Goal: Transaction & Acquisition: Purchase product/service

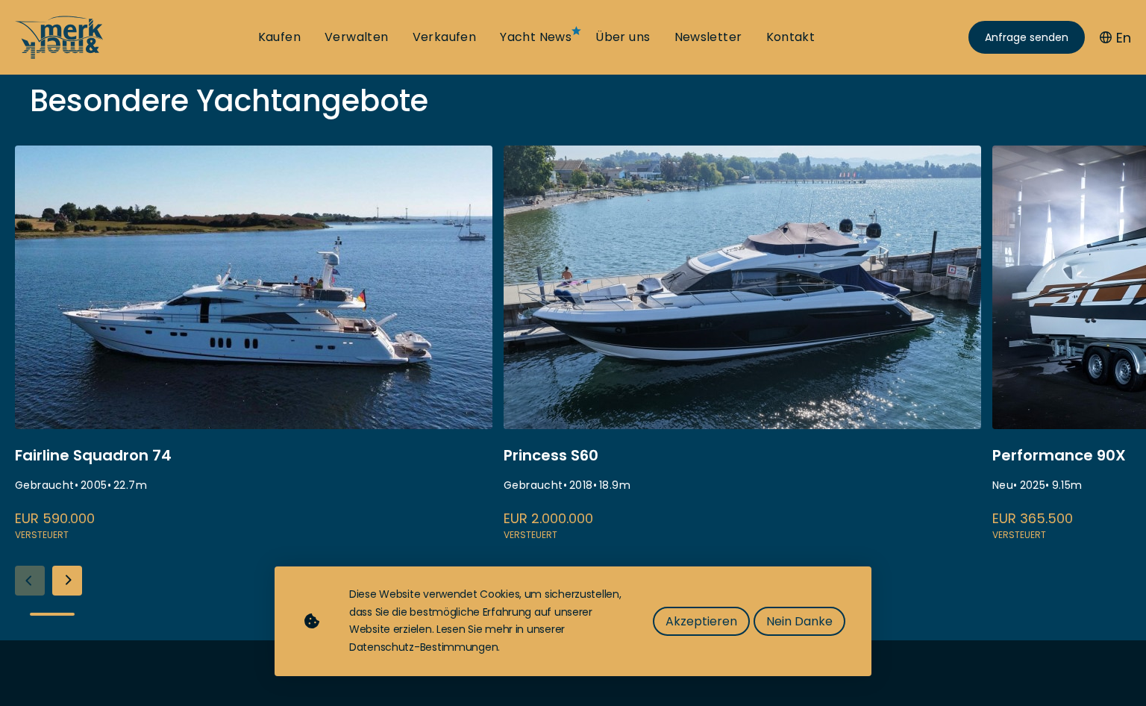
scroll to position [533, 0]
click at [700, 614] on span "Akzeptieren" at bounding box center [701, 621] width 72 height 19
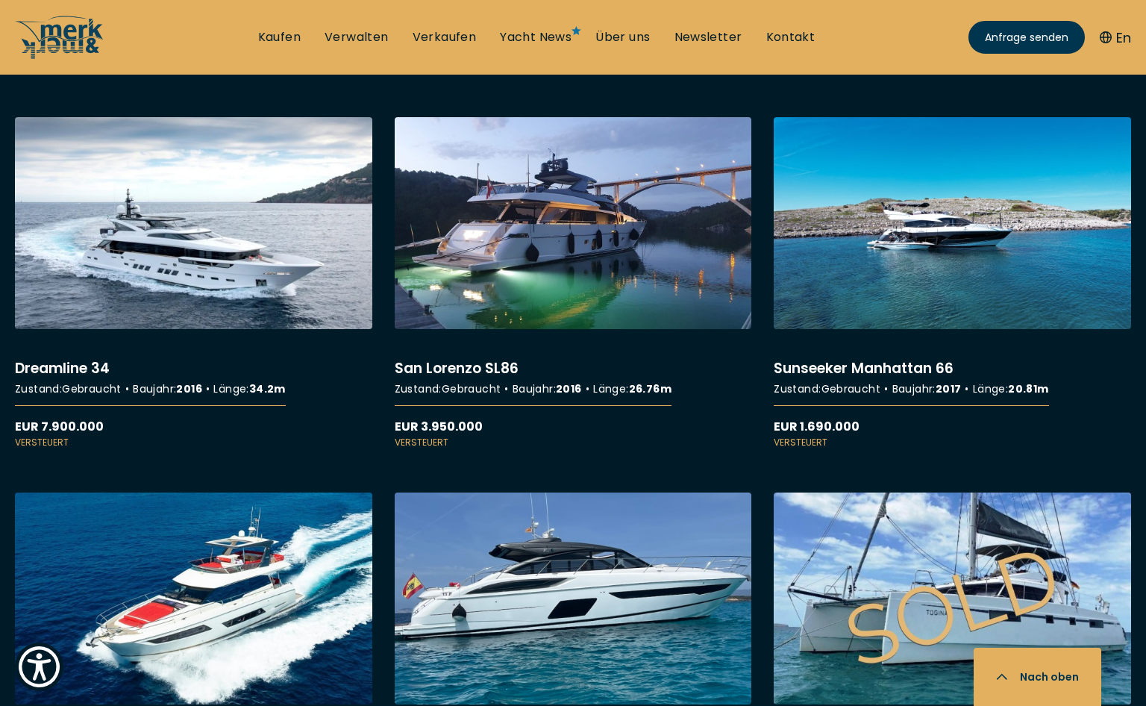
scroll to position [4337, 0]
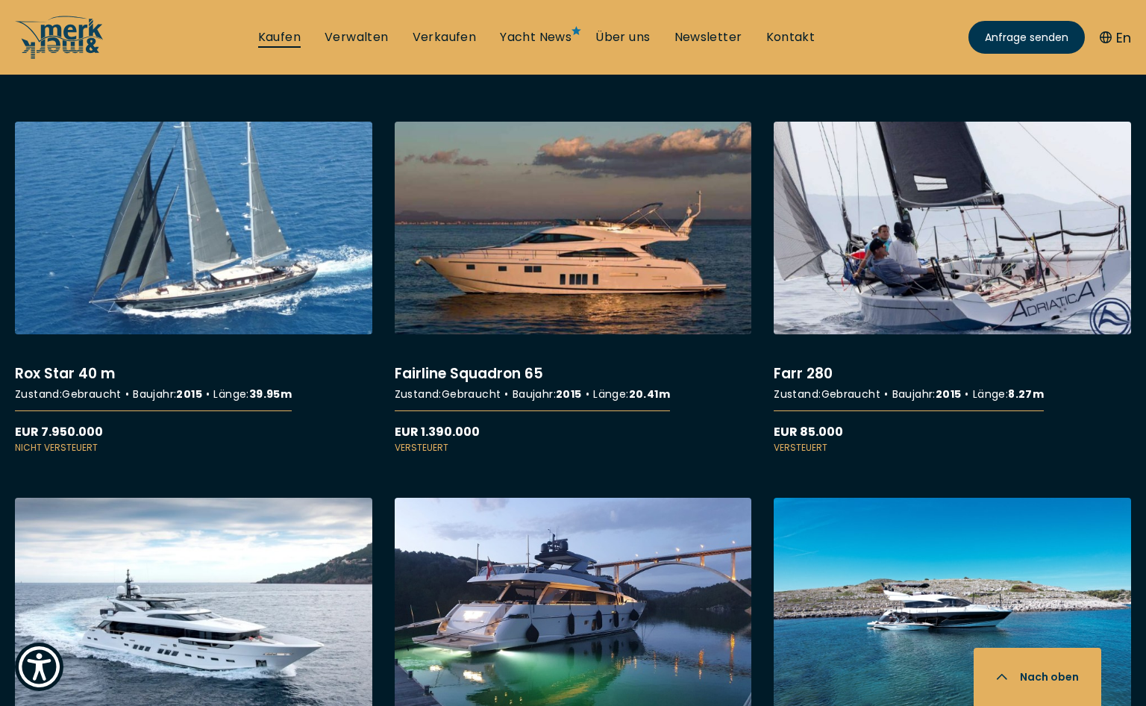
click at [282, 37] on link "Kaufen" at bounding box center [279, 37] width 43 height 16
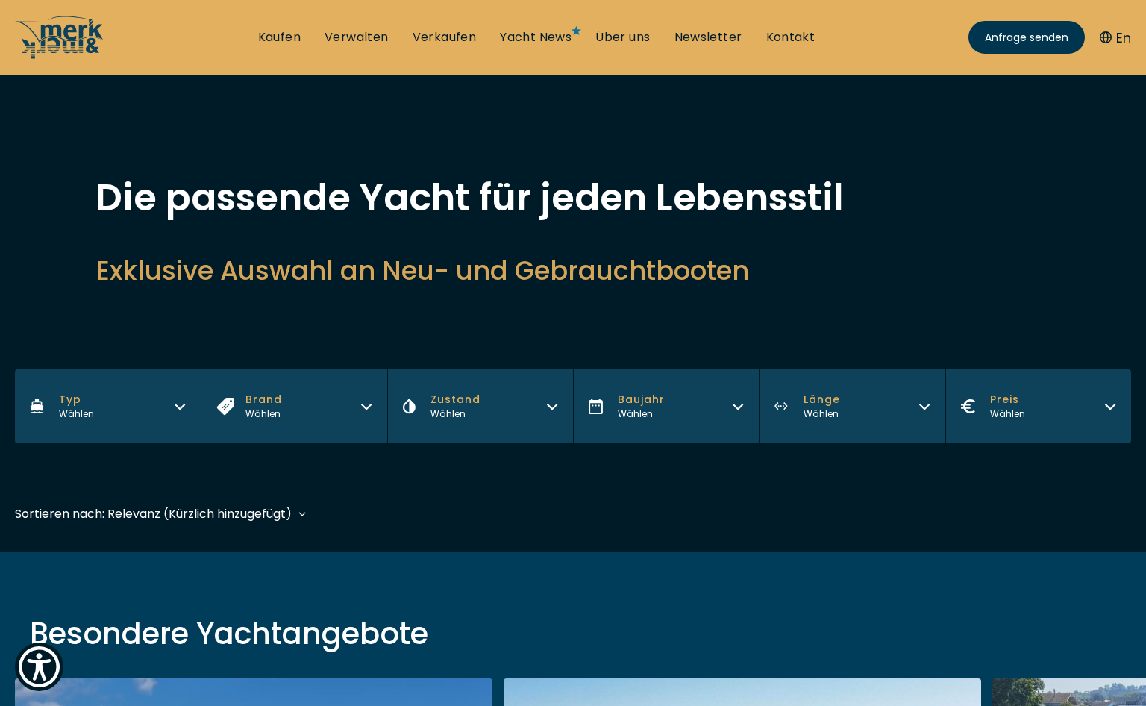
click at [752, 418] on button "Baujahr Wählen" at bounding box center [666, 406] width 186 height 74
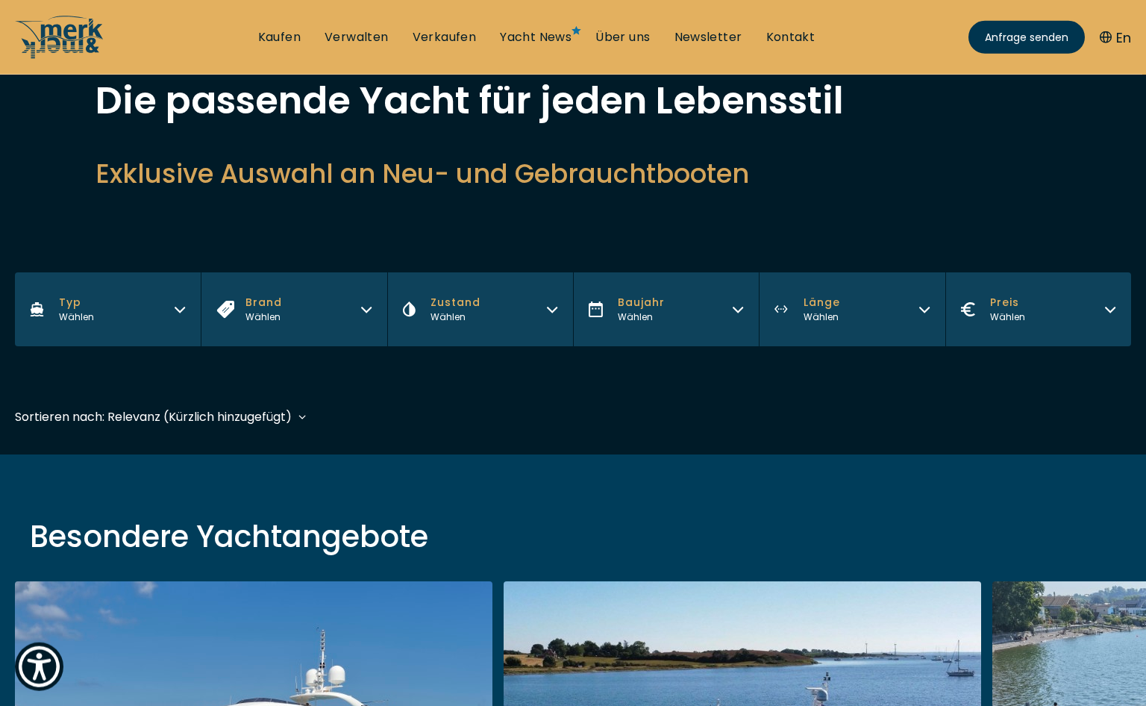
scroll to position [76, 0]
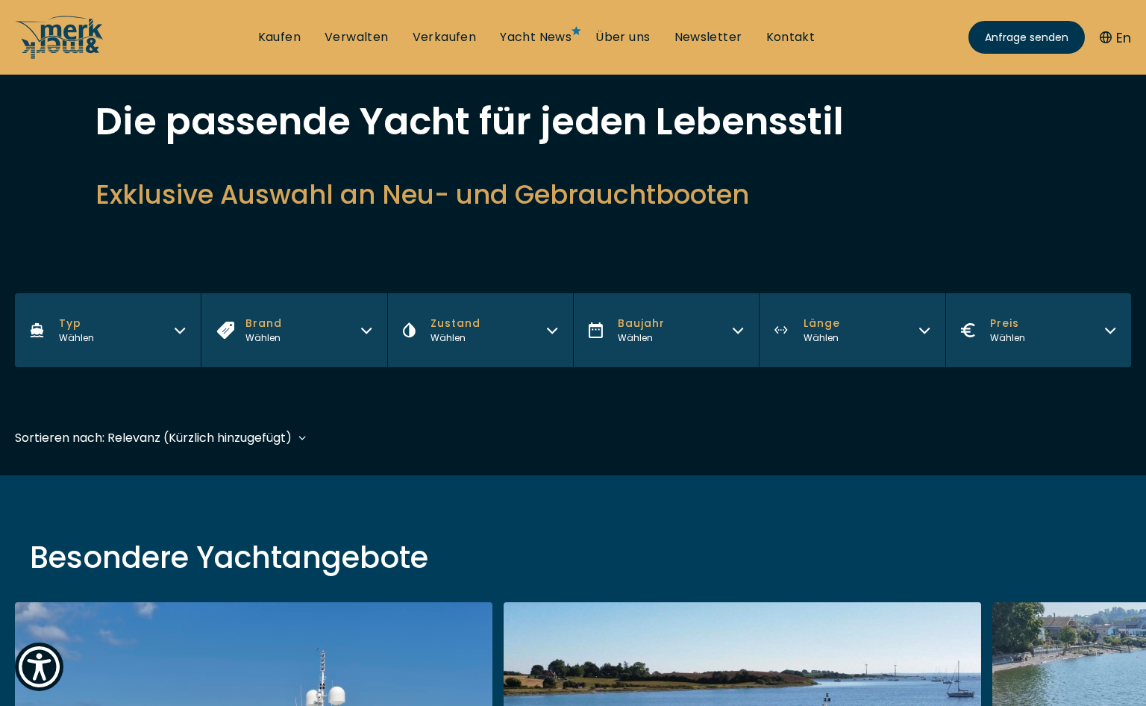
drag, startPoint x: 712, startPoint y: 321, endPoint x: 709, endPoint y: 332, distance: 10.9
click at [710, 330] on button "Baujahr Wählen" at bounding box center [666, 330] width 186 height 74
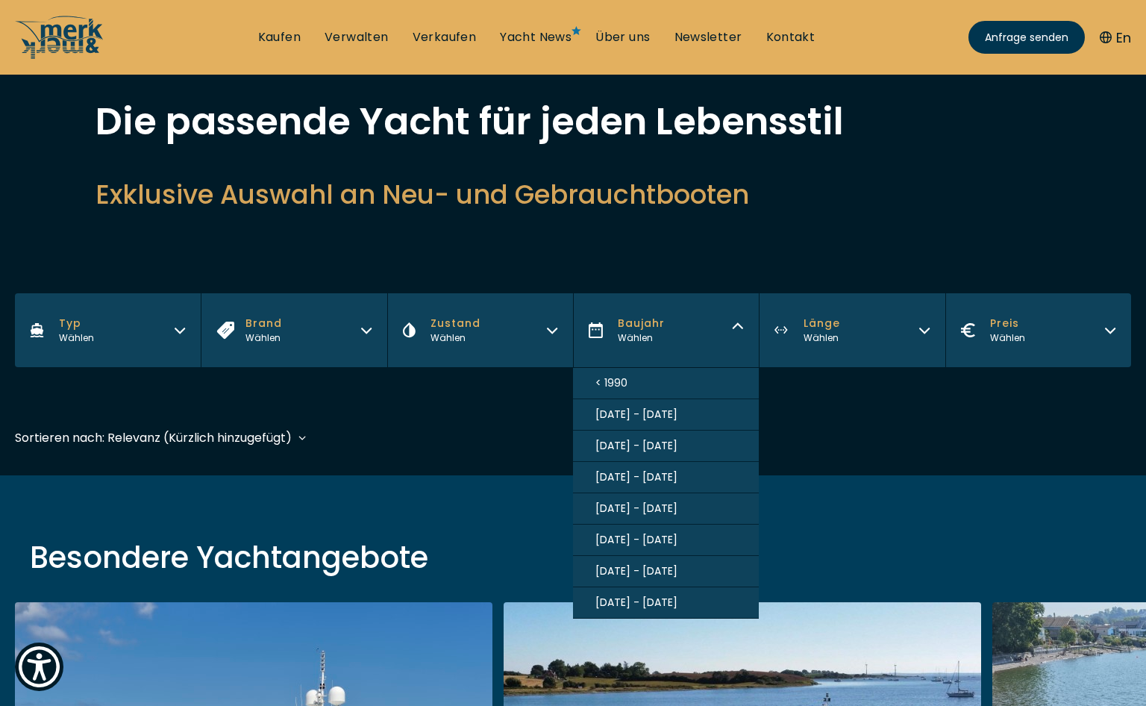
click at [640, 610] on span "[DATE] - [DATE]" at bounding box center [636, 602] width 82 height 16
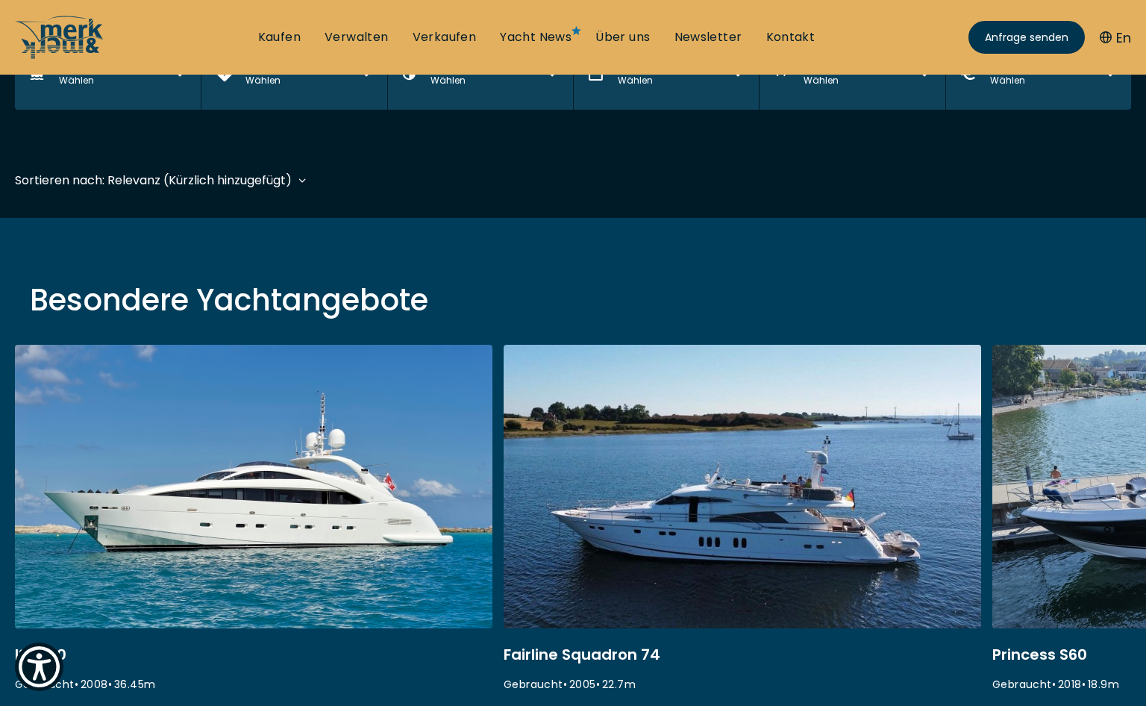
scroll to position [361, 0]
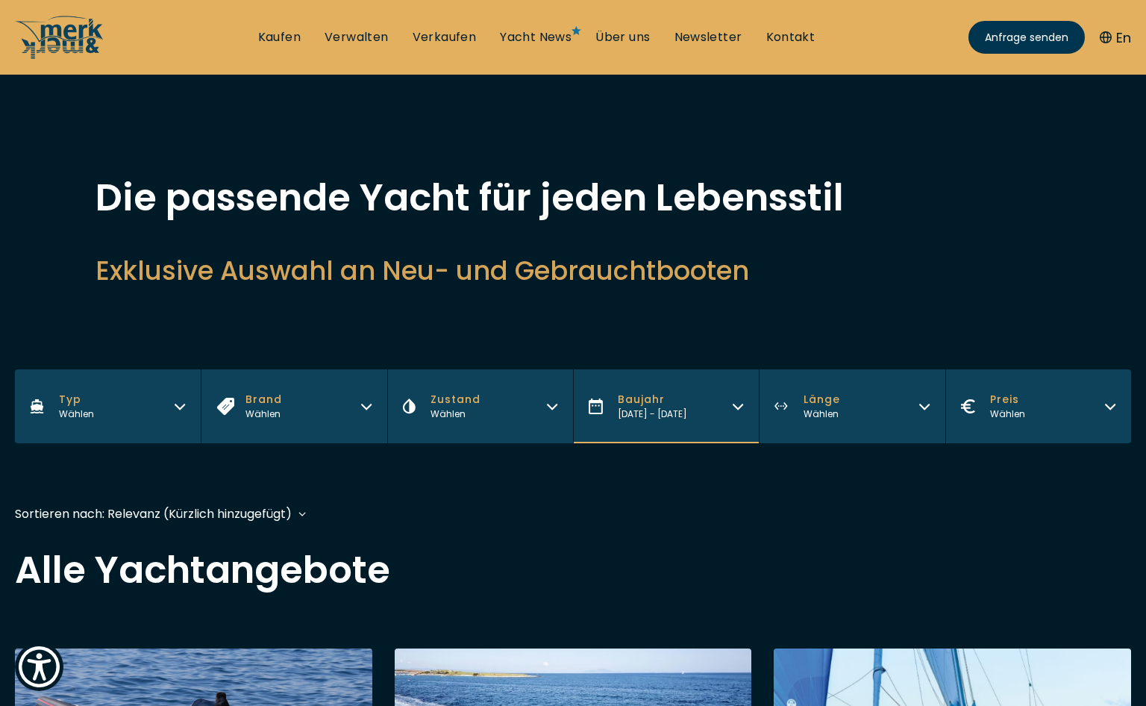
click at [187, 402] on button "Typ Wählen" at bounding box center [108, 406] width 186 height 74
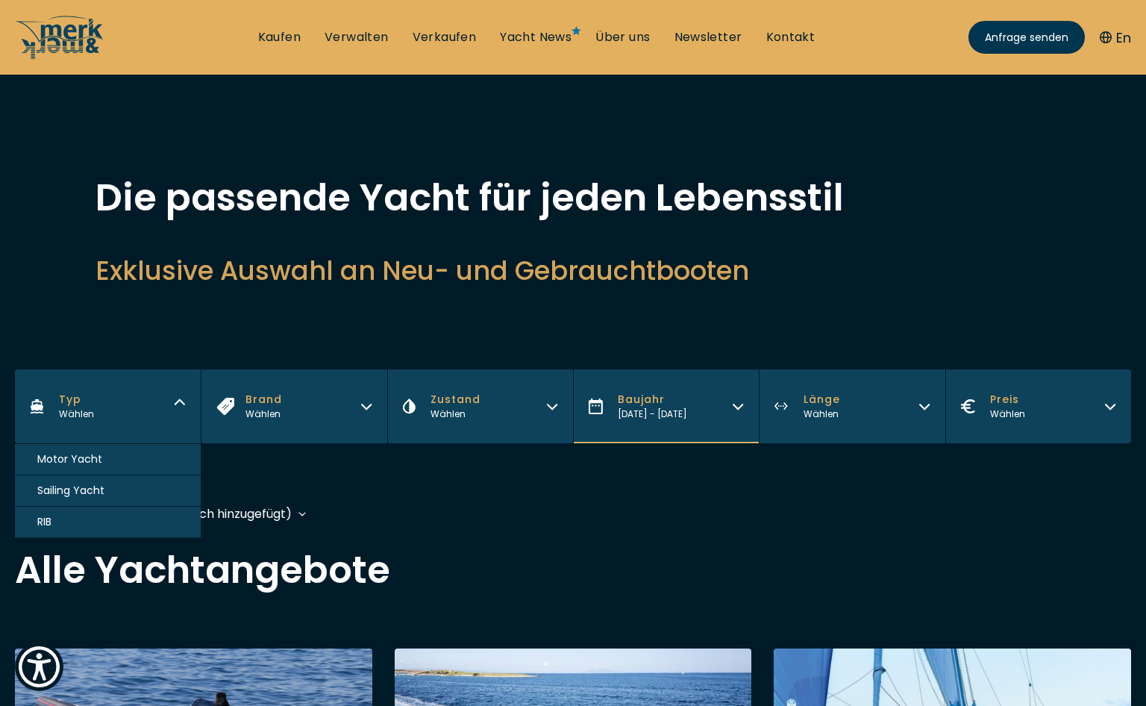
click at [123, 462] on button "Motor Yacht" at bounding box center [108, 459] width 186 height 31
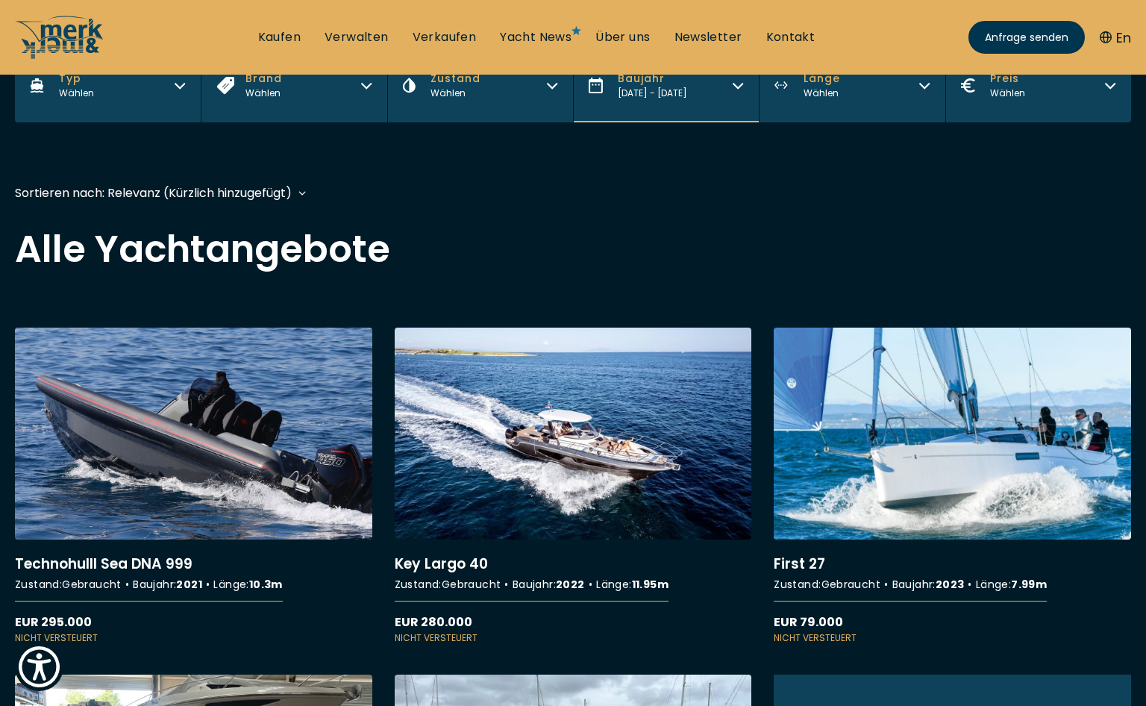
scroll to position [359, 0]
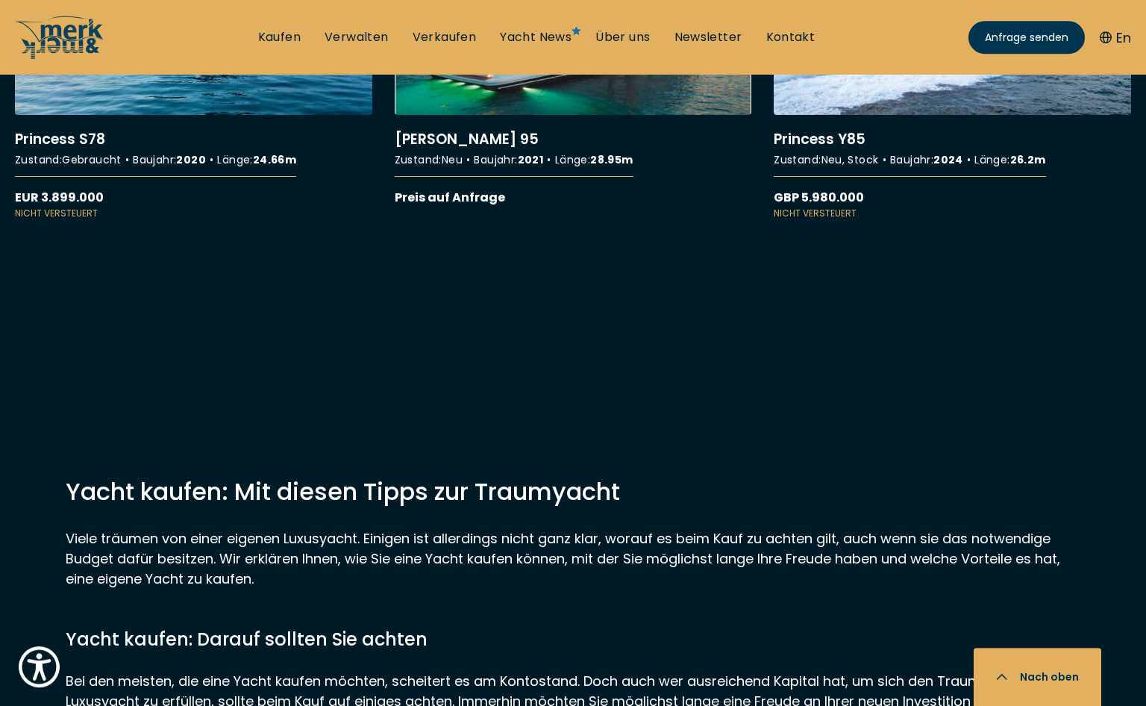
scroll to position [2663, 0]
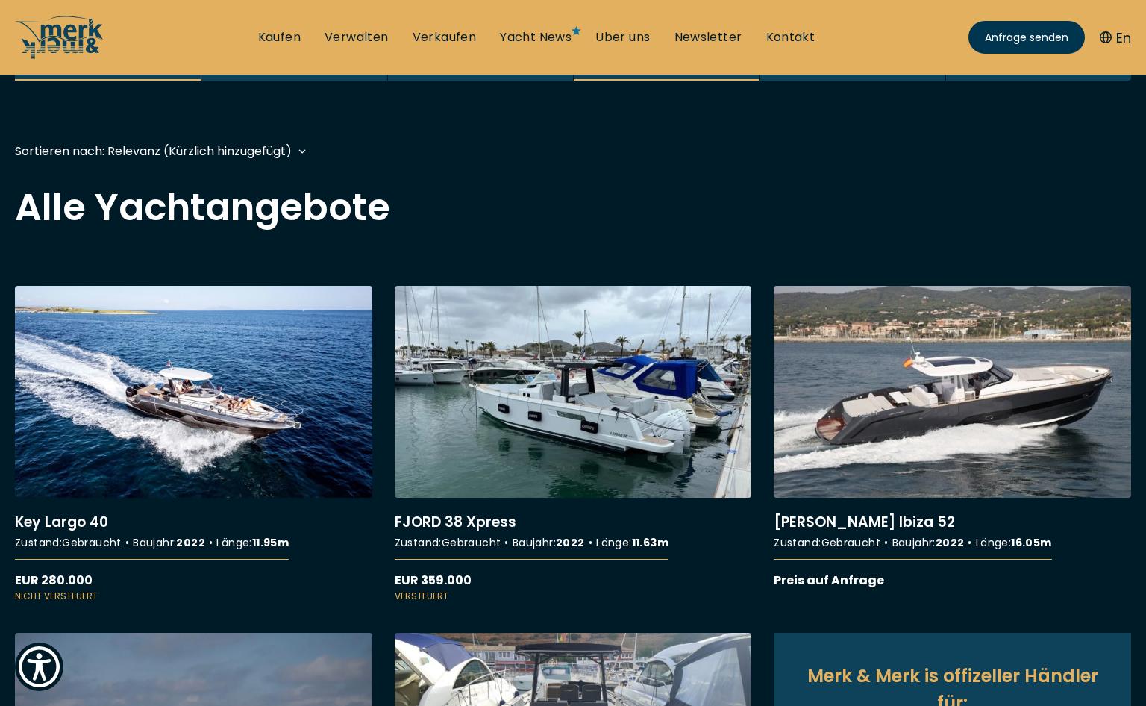
scroll to position [4220, 0]
